Goal: Task Accomplishment & Management: Use online tool/utility

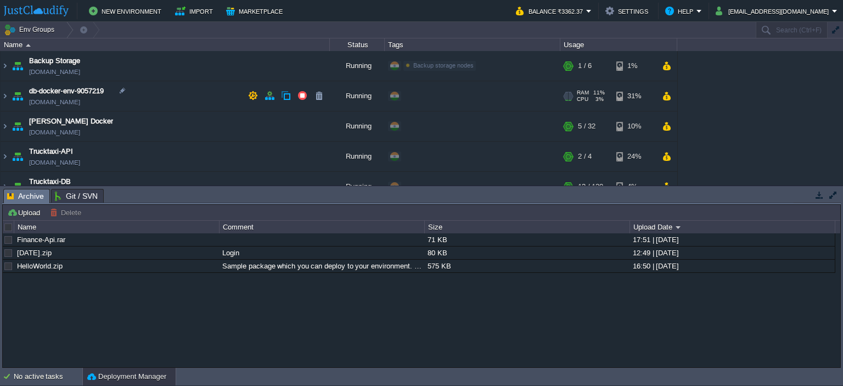
scroll to position [15, 0]
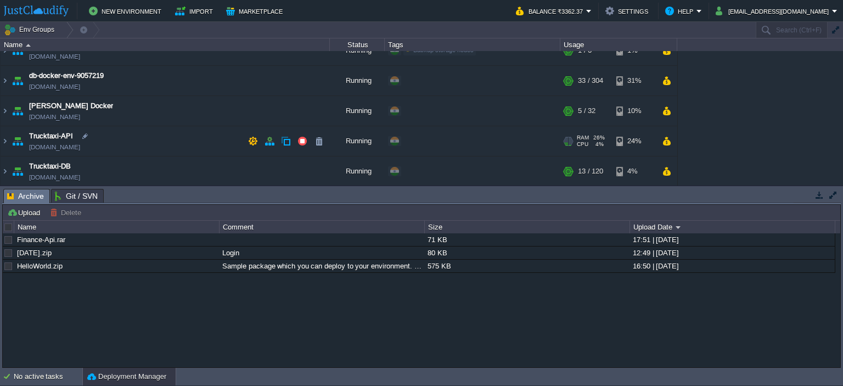
click at [10, 138] on img at bounding box center [17, 141] width 15 height 30
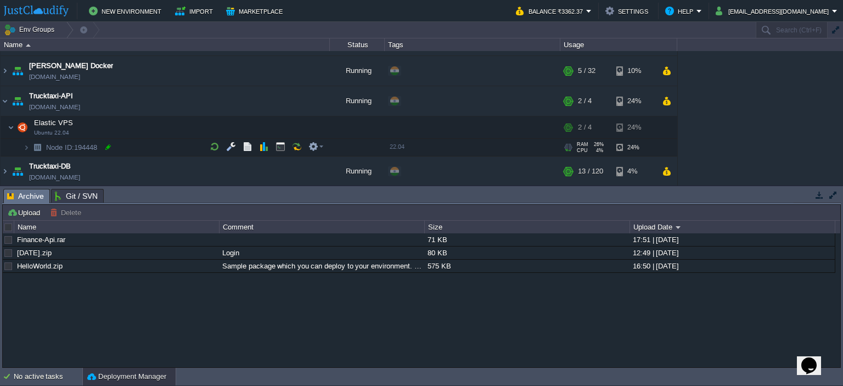
scroll to position [0, 0]
click at [27, 142] on img at bounding box center [26, 147] width 7 height 17
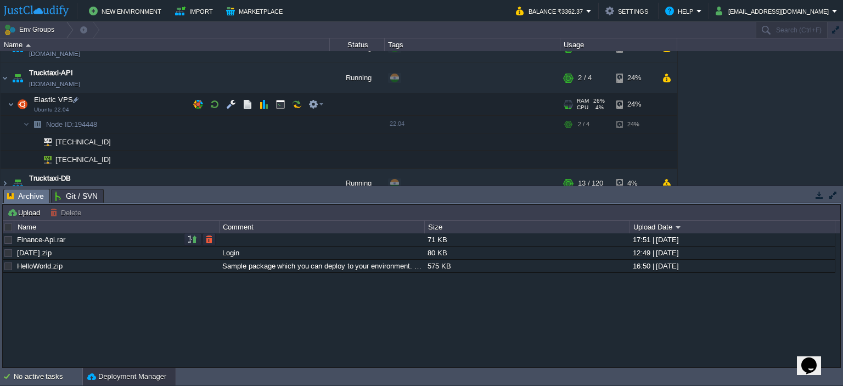
scroll to position [90, 0]
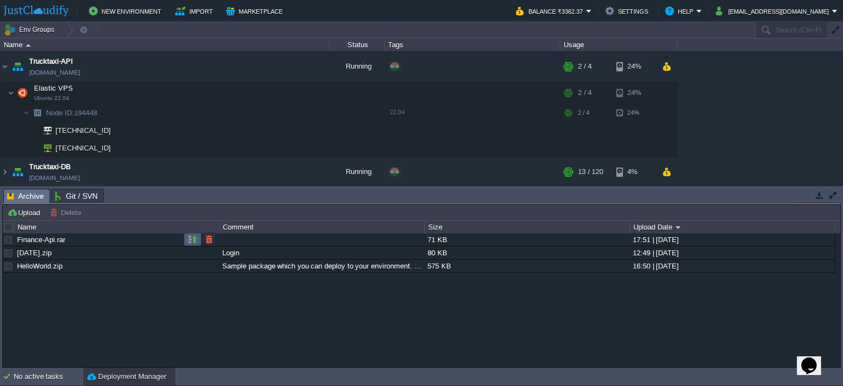
click at [197, 239] on td at bounding box center [193, 239] width 18 height 13
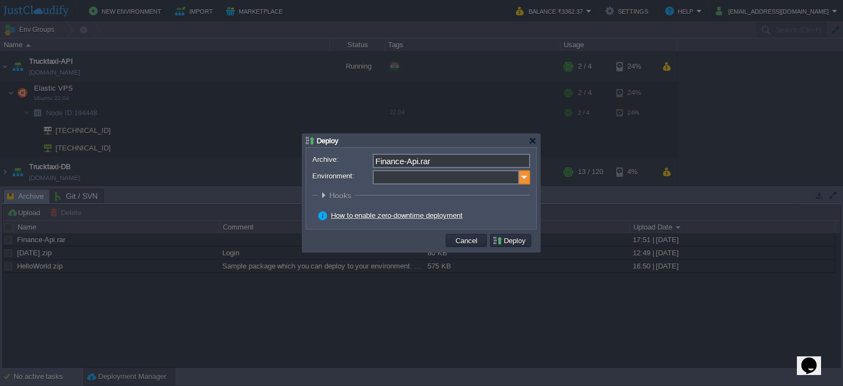
click at [524, 177] on img at bounding box center [524, 177] width 11 height 14
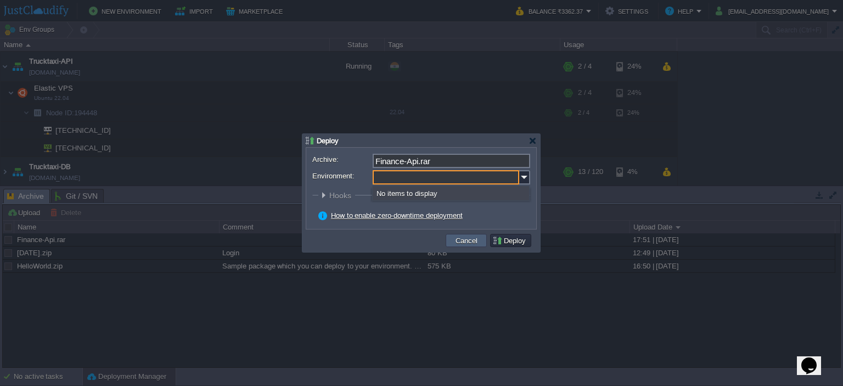
click at [461, 240] on button "Cancel" at bounding box center [466, 240] width 29 height 10
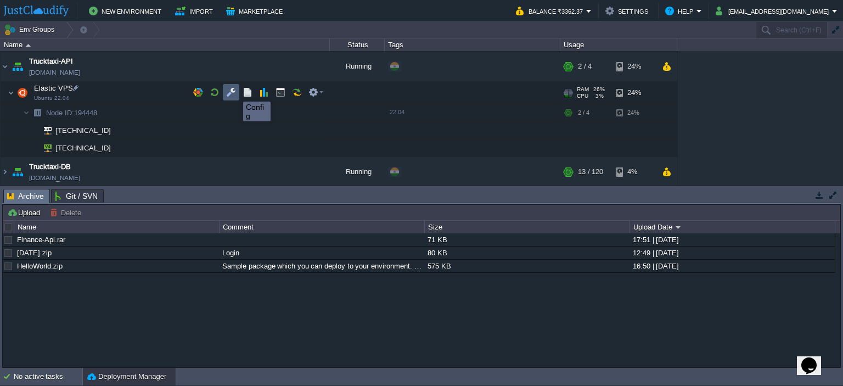
click at [231, 92] on button "button" at bounding box center [231, 92] width 10 height 10
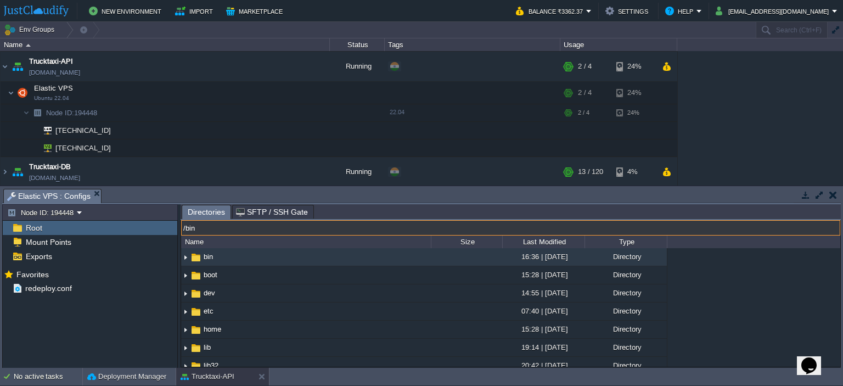
click at [313, 222] on input "/bin" at bounding box center [510, 227] width 659 height 15
type input "/var/www"
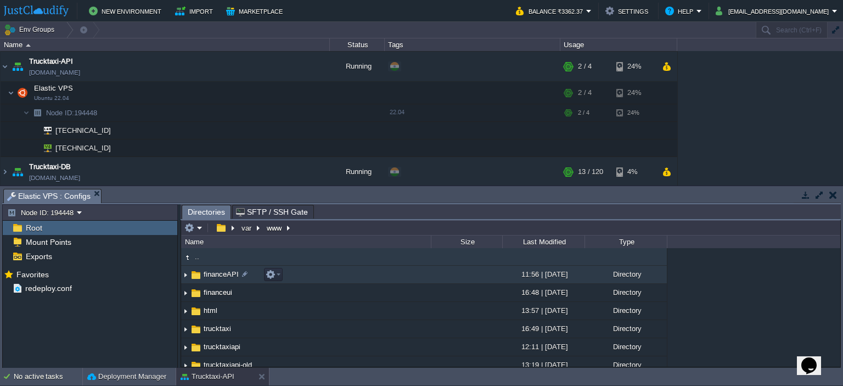
click at [361, 273] on td "financeAPI" at bounding box center [306, 274] width 250 height 18
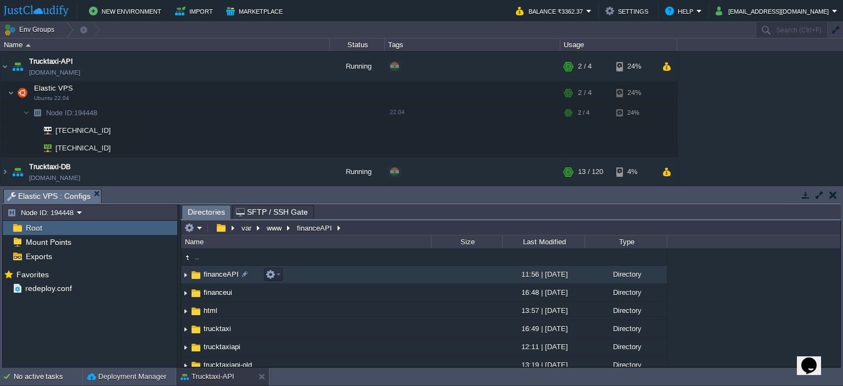
click at [361, 273] on td "financeAPI" at bounding box center [306, 274] width 250 height 18
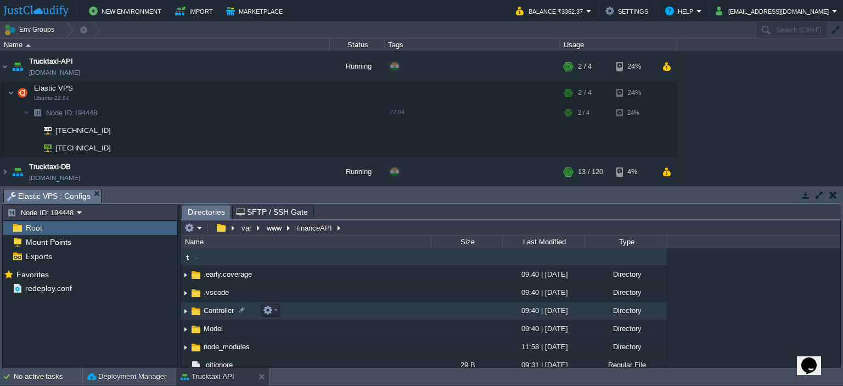
scroll to position [55, 0]
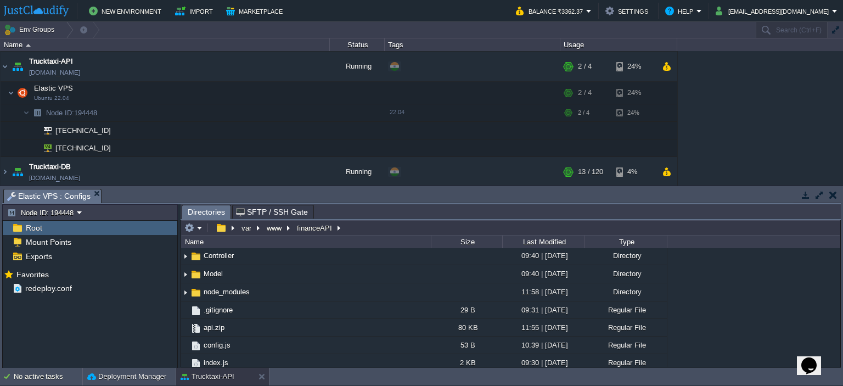
drag, startPoint x: 412, startPoint y: 315, endPoint x: 753, endPoint y: 287, distance: 341.8
click at [753, 287] on div ".. .early.coverage 09:40 | [DATE] Directory .vscode 09:40 | [DATE] Directory Co…" at bounding box center [510, 307] width 659 height 118
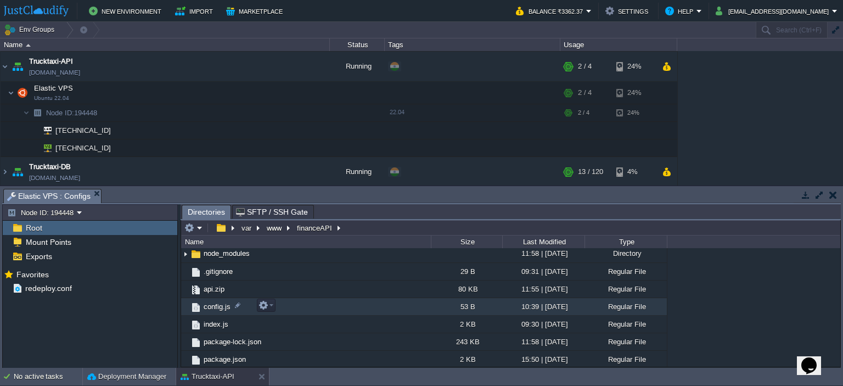
scroll to position [0, 0]
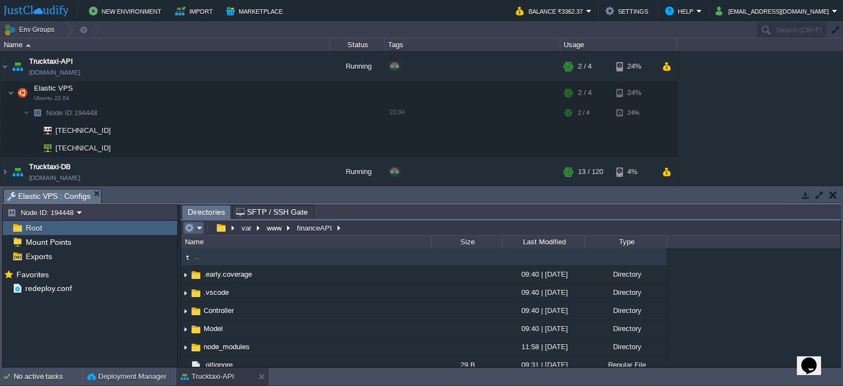
click at [197, 223] on td at bounding box center [193, 227] width 21 height 13
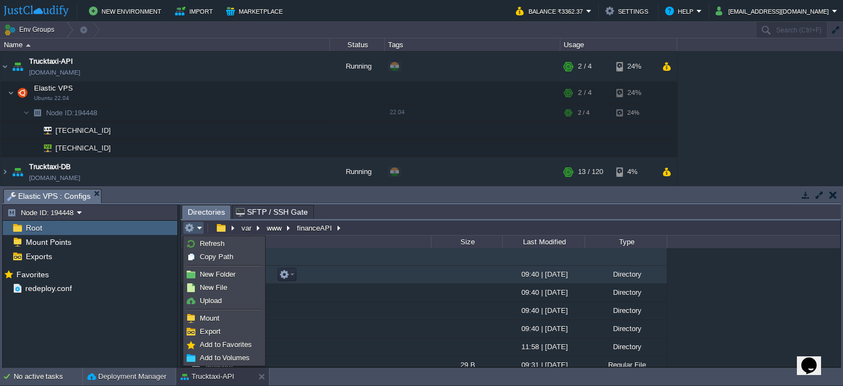
click at [343, 282] on td ".early.coverage" at bounding box center [306, 274] width 250 height 18
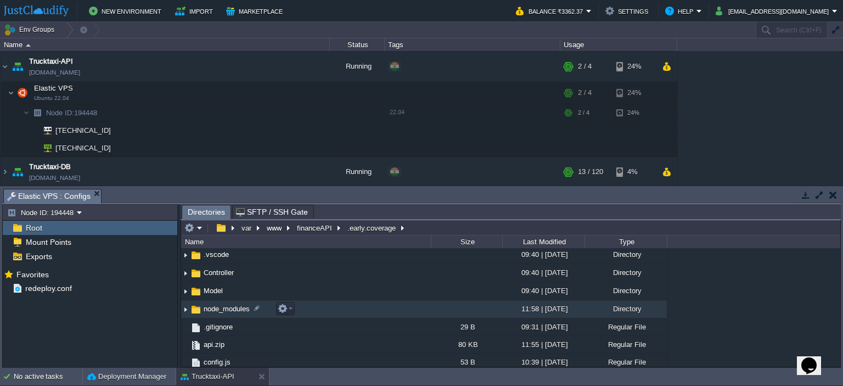
scroll to position [55, 0]
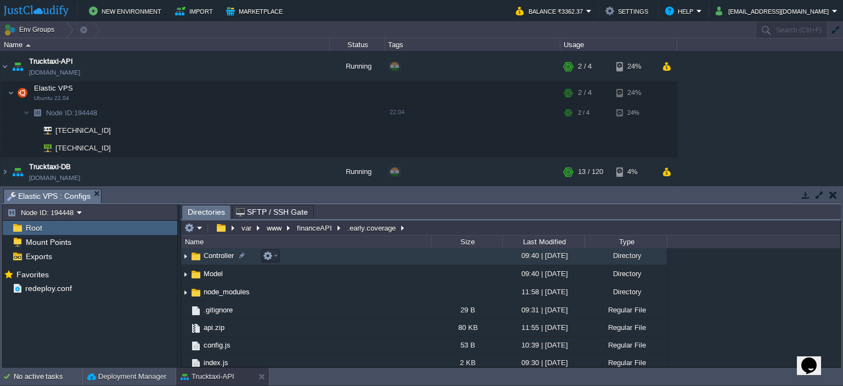
click at [226, 253] on span "Controller" at bounding box center [218, 255] width 33 height 9
